Goal: Unclear

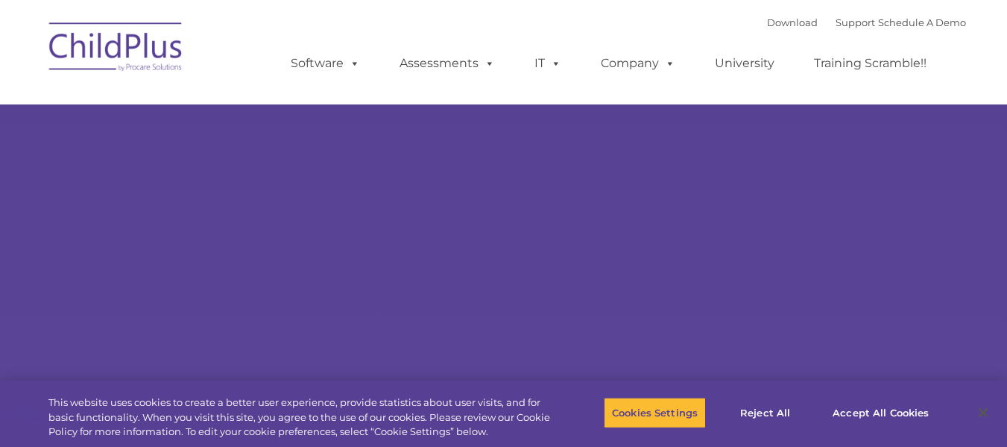
select select "MEDIUM"
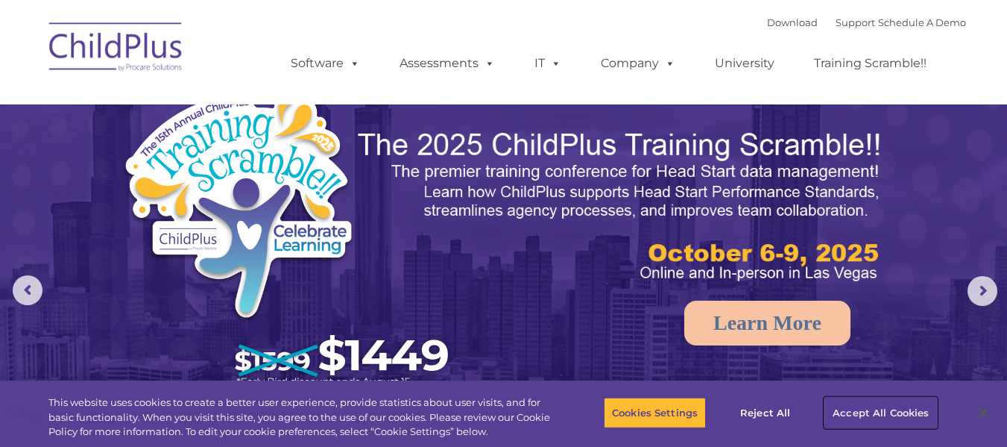
click at [858, 409] on button "Accept All Cookies" at bounding box center [881, 412] width 113 height 31
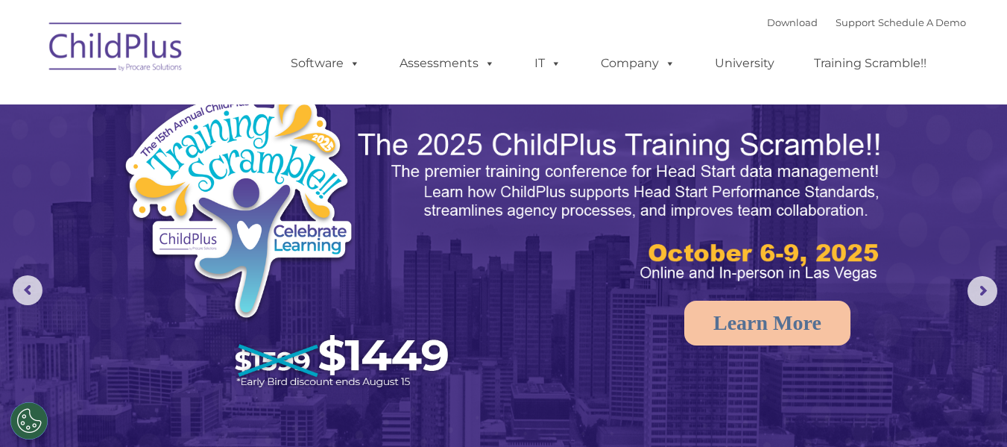
drag, startPoint x: 858, startPoint y: 409, endPoint x: 967, endPoint y: 207, distance: 228.9
click at [967, 207] on img at bounding box center [503, 317] width 1007 height 634
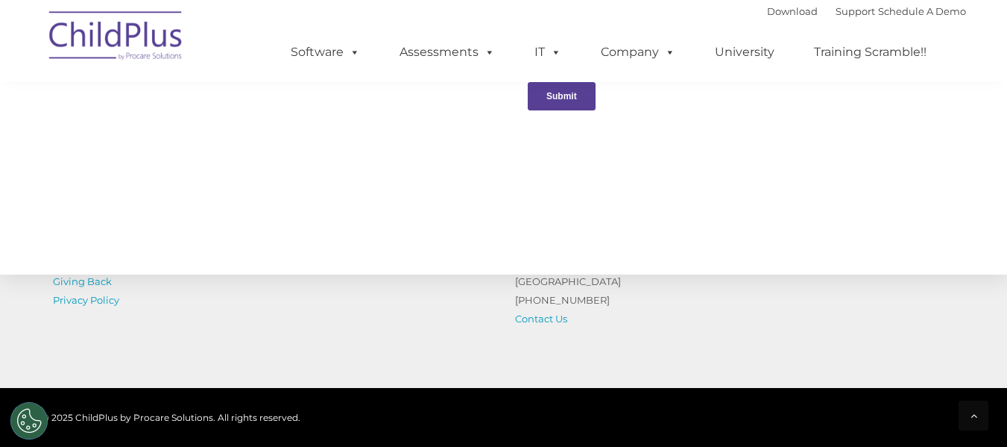
scroll to position [1768, 0]
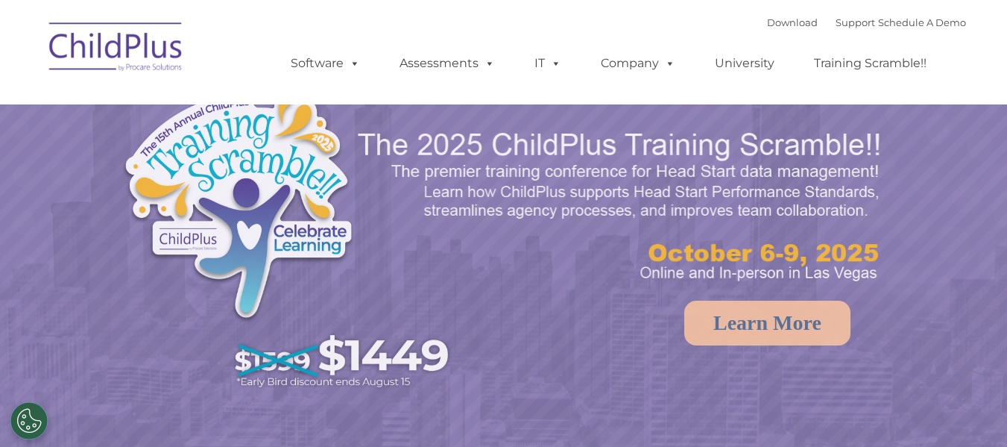
select select "MEDIUM"
